Goal: Register for event/course: Sign up to attend an event or enroll in a course

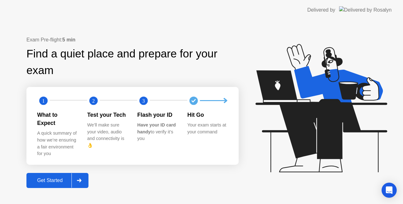
click at [75, 175] on div at bounding box center [78, 181] width 15 height 14
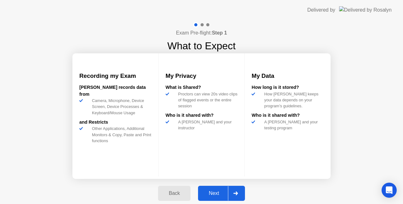
click at [215, 192] on div "Next" at bounding box center [214, 194] width 28 height 6
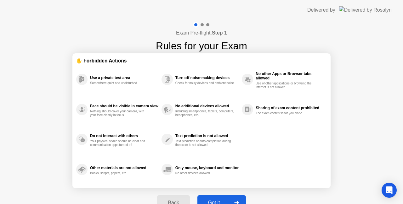
click at [217, 197] on button "Got it" at bounding box center [221, 203] width 48 height 15
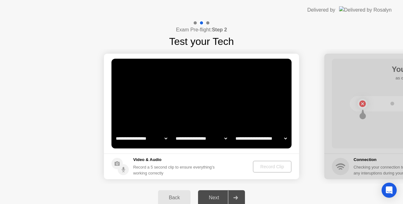
select select "**********"
select select "*******"
click at [260, 168] on div "Record Clip" at bounding box center [272, 167] width 34 height 5
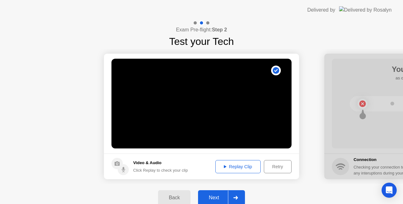
click at [219, 198] on div "Next" at bounding box center [214, 198] width 28 height 6
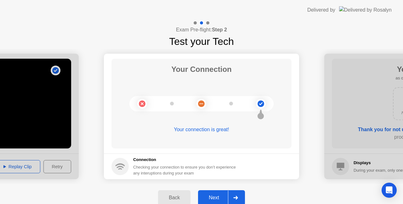
click at [217, 196] on div "Next" at bounding box center [214, 198] width 28 height 6
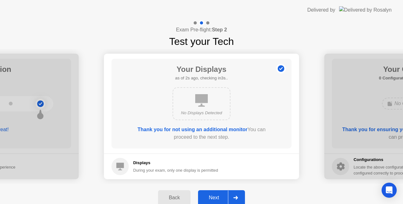
click at [217, 196] on div "Next" at bounding box center [214, 198] width 28 height 6
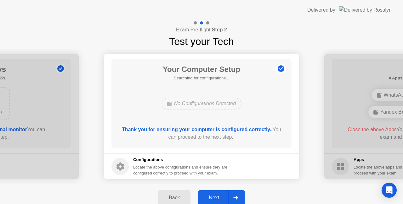
click at [217, 196] on div "Next" at bounding box center [214, 198] width 28 height 6
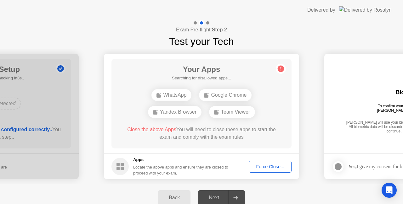
click at [265, 167] on div "Force Close..." at bounding box center [270, 167] width 38 height 5
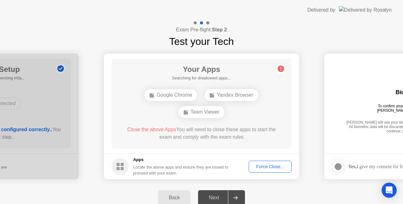
click at [270, 166] on div "Force Close..." at bounding box center [270, 167] width 38 height 5
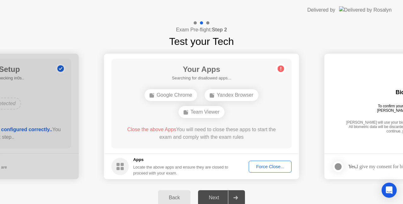
click at [263, 170] on button "Force Close..." at bounding box center [269, 167] width 43 height 12
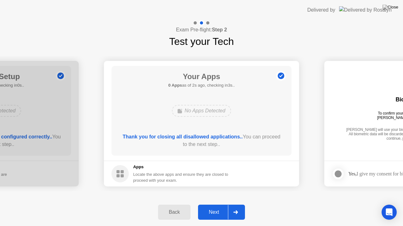
click at [228, 204] on div at bounding box center [235, 212] width 15 height 14
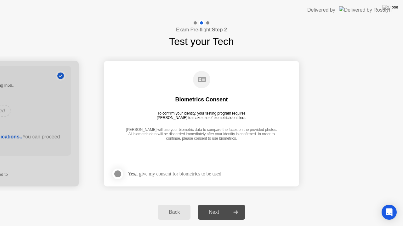
click at [118, 174] on div at bounding box center [118, 174] width 8 height 8
click at [216, 204] on div "Next" at bounding box center [214, 213] width 28 height 6
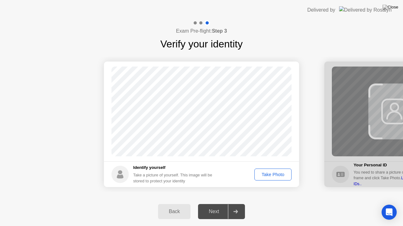
click at [275, 176] on div "Take Photo" at bounding box center [272, 174] width 33 height 5
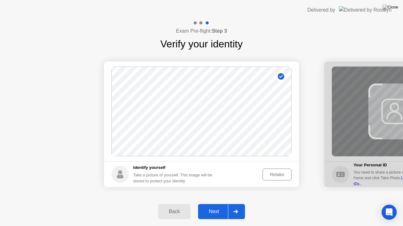
click at [275, 176] on div "Retake" at bounding box center [277, 174] width 25 height 5
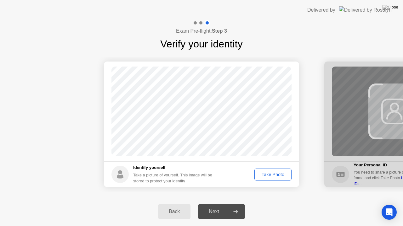
click at [275, 176] on div "Take Photo" at bounding box center [272, 174] width 33 height 5
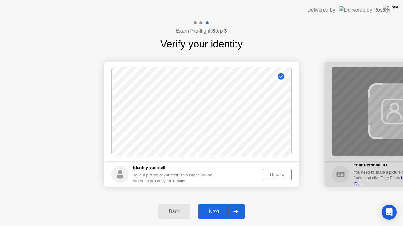
click at [216, 204] on div "Next" at bounding box center [214, 212] width 28 height 6
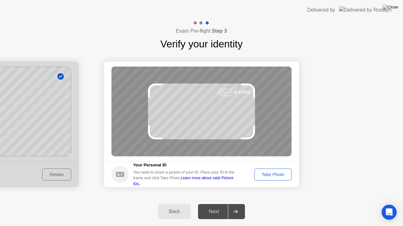
click at [216, 204] on div "Next" at bounding box center [214, 212] width 28 height 6
click at [276, 174] on div "Take Photo" at bounding box center [272, 174] width 33 height 5
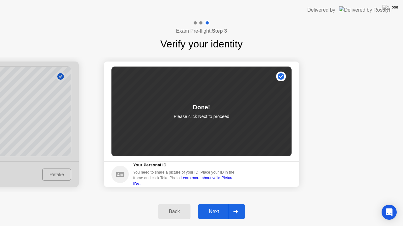
click at [213, 204] on div "Next" at bounding box center [214, 212] width 28 height 6
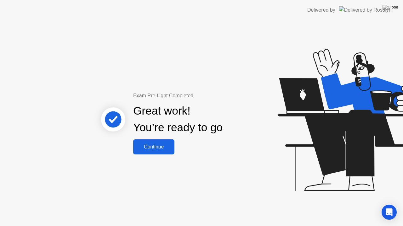
click at [160, 145] on div "Continue" at bounding box center [153, 147] width 37 height 6
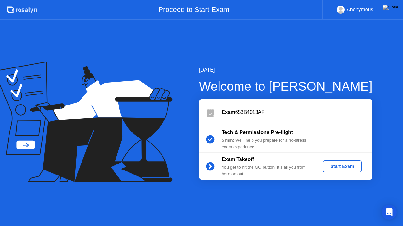
click at [349, 167] on div "Start Exam" at bounding box center [342, 166] width 34 height 5
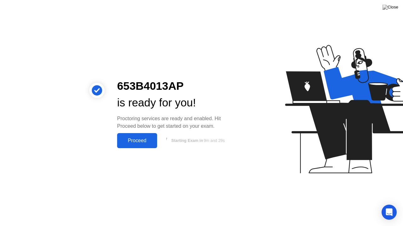
click at [141, 144] on div "Proceed" at bounding box center [137, 141] width 36 height 6
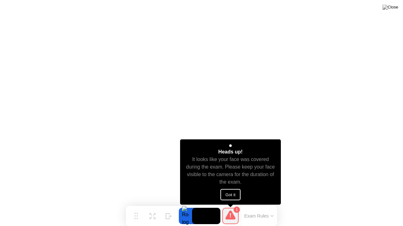
click at [232, 194] on button "Got it" at bounding box center [230, 194] width 20 height 11
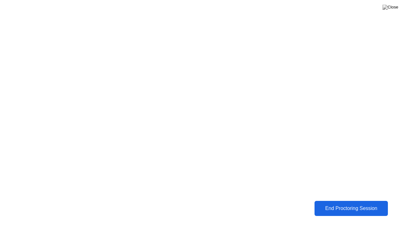
click at [320, 204] on div "End Proctoring Session" at bounding box center [351, 209] width 70 height 6
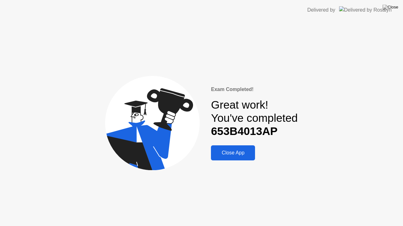
click at [231, 155] on div "Close App" at bounding box center [233, 153] width 40 height 6
